Goal: Check status: Check status

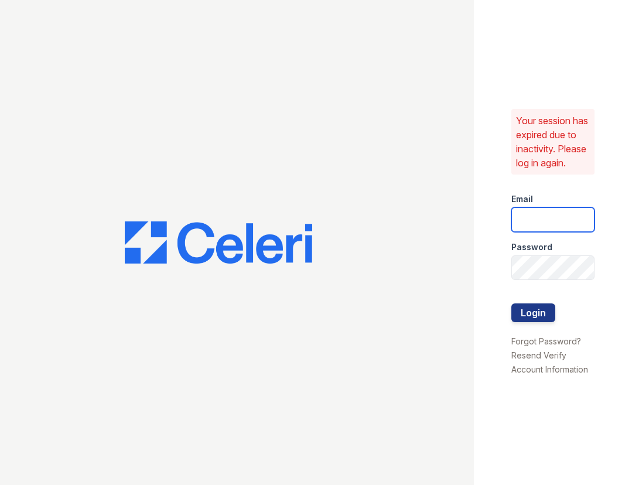
click at [550, 232] on input "email" at bounding box center [553, 219] width 83 height 25
type input "[EMAIL_ADDRESS][DOMAIN_NAME]"
click at [512, 304] on button "Login" at bounding box center [534, 313] width 44 height 19
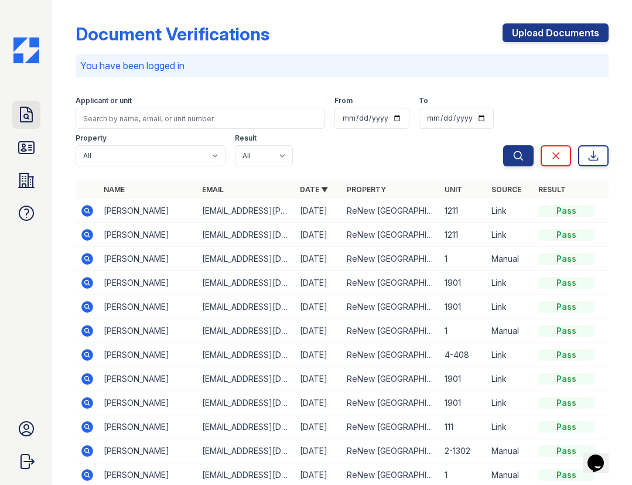
click at [32, 118] on icon at bounding box center [27, 114] width 12 height 15
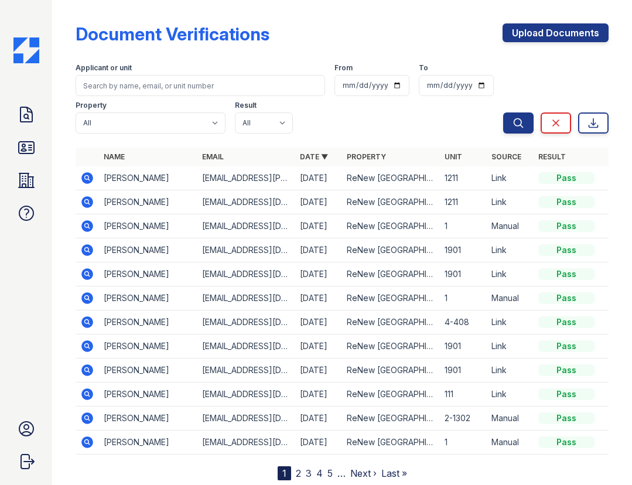
click at [87, 179] on icon at bounding box center [86, 177] width 3 height 3
